Goal: Find specific page/section: Find specific page/section

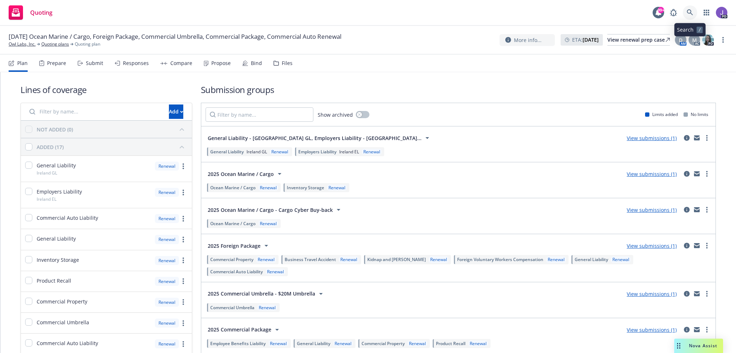
click at [687, 14] on icon at bounding box center [690, 12] width 6 height 6
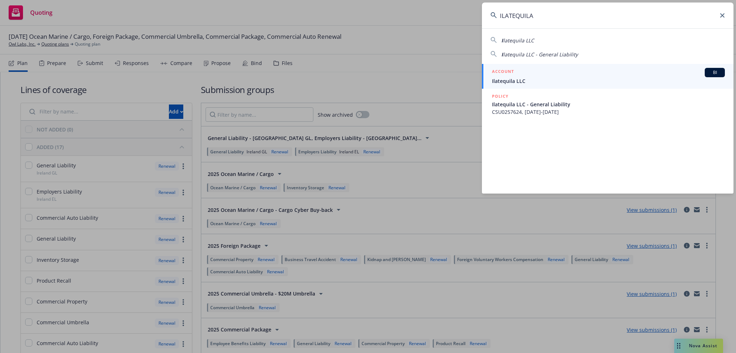
type input "ILATEQUILA"
click at [524, 79] on span "Ilatequila LLC" at bounding box center [608, 81] width 233 height 8
